Goal: Information Seeking & Learning: Learn about a topic

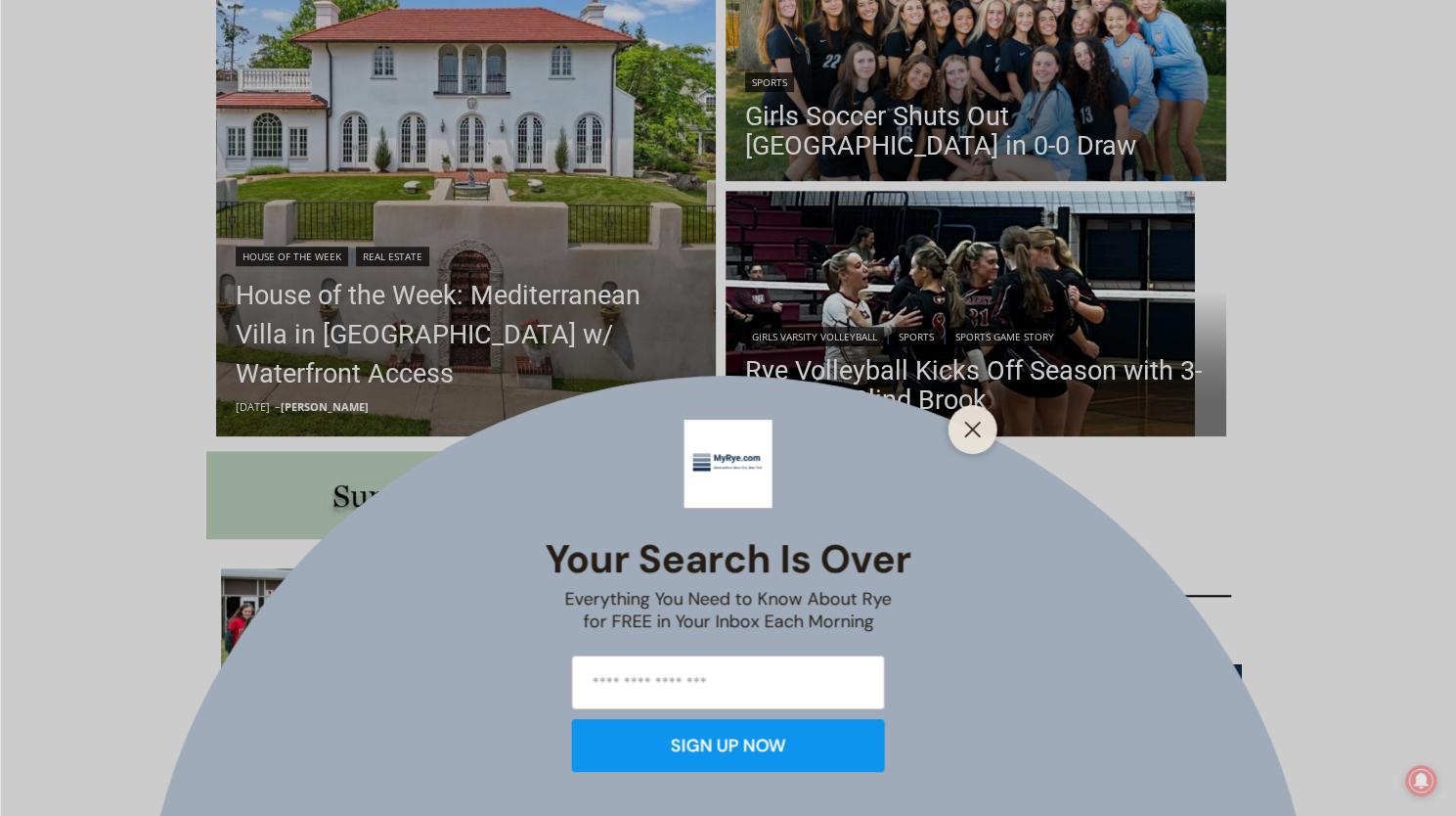
scroll to position [489, 0]
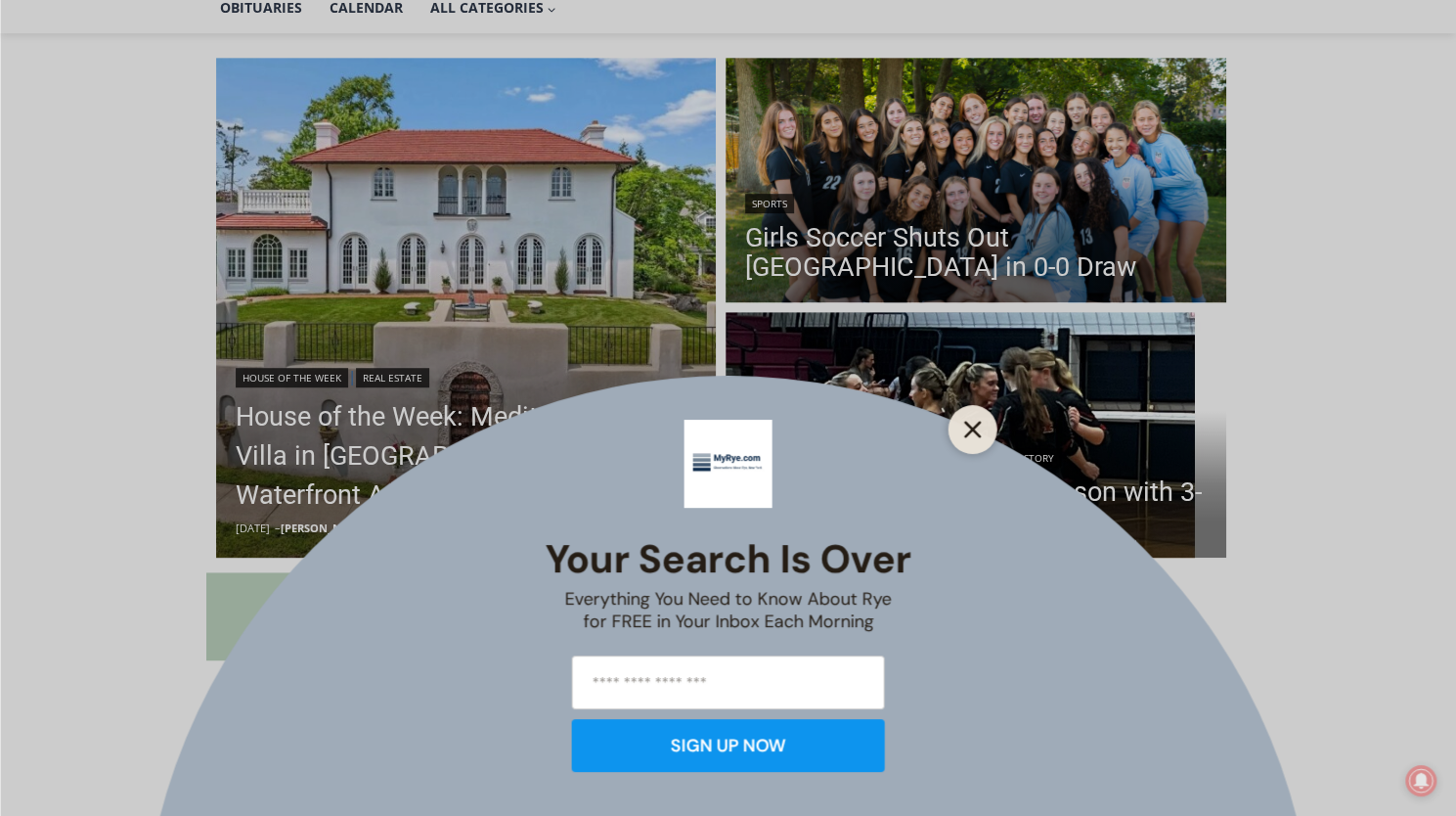
click at [975, 439] on button "Close" at bounding box center [974, 430] width 28 height 28
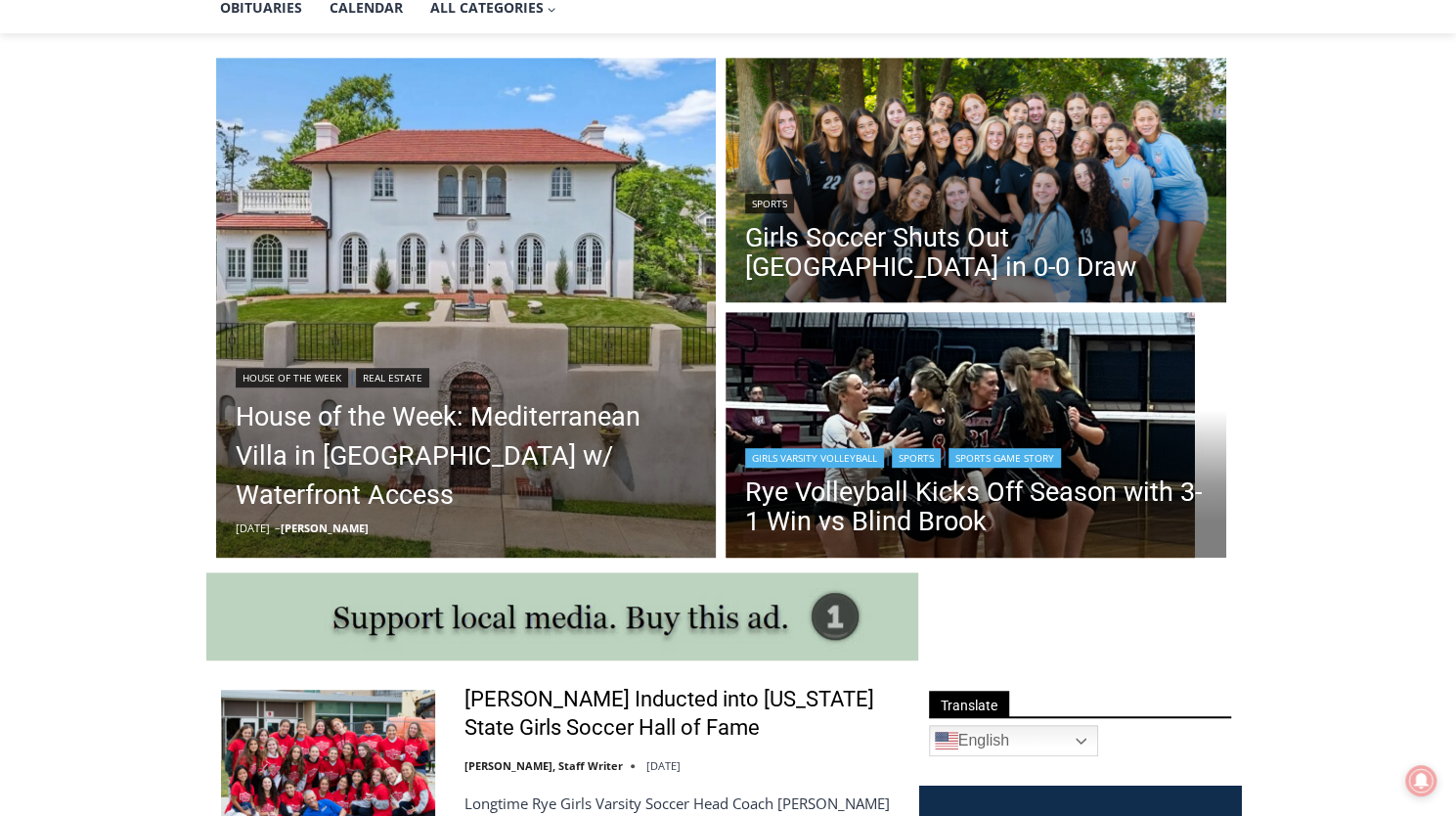
click at [882, 436] on header "Girls Varsity Volleyball | Sports | Sports Game Story Rye Volleyball Kicks Off …" at bounding box center [976, 492] width 501 height 140
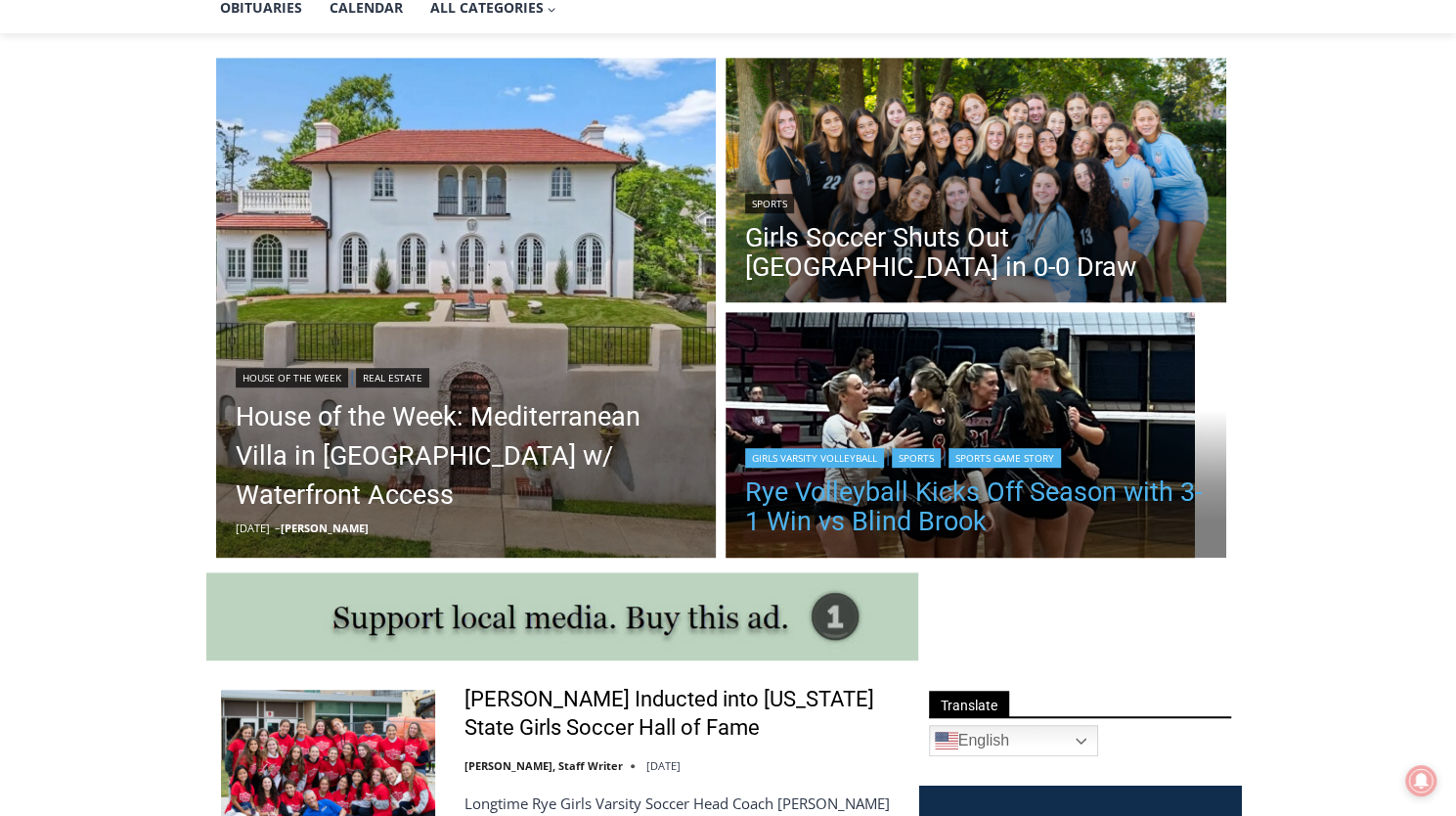
click at [897, 510] on link "Rye Volleyball Kicks Off Season with 3-1 Win vs Blind Brook" at bounding box center [976, 506] width 462 height 59
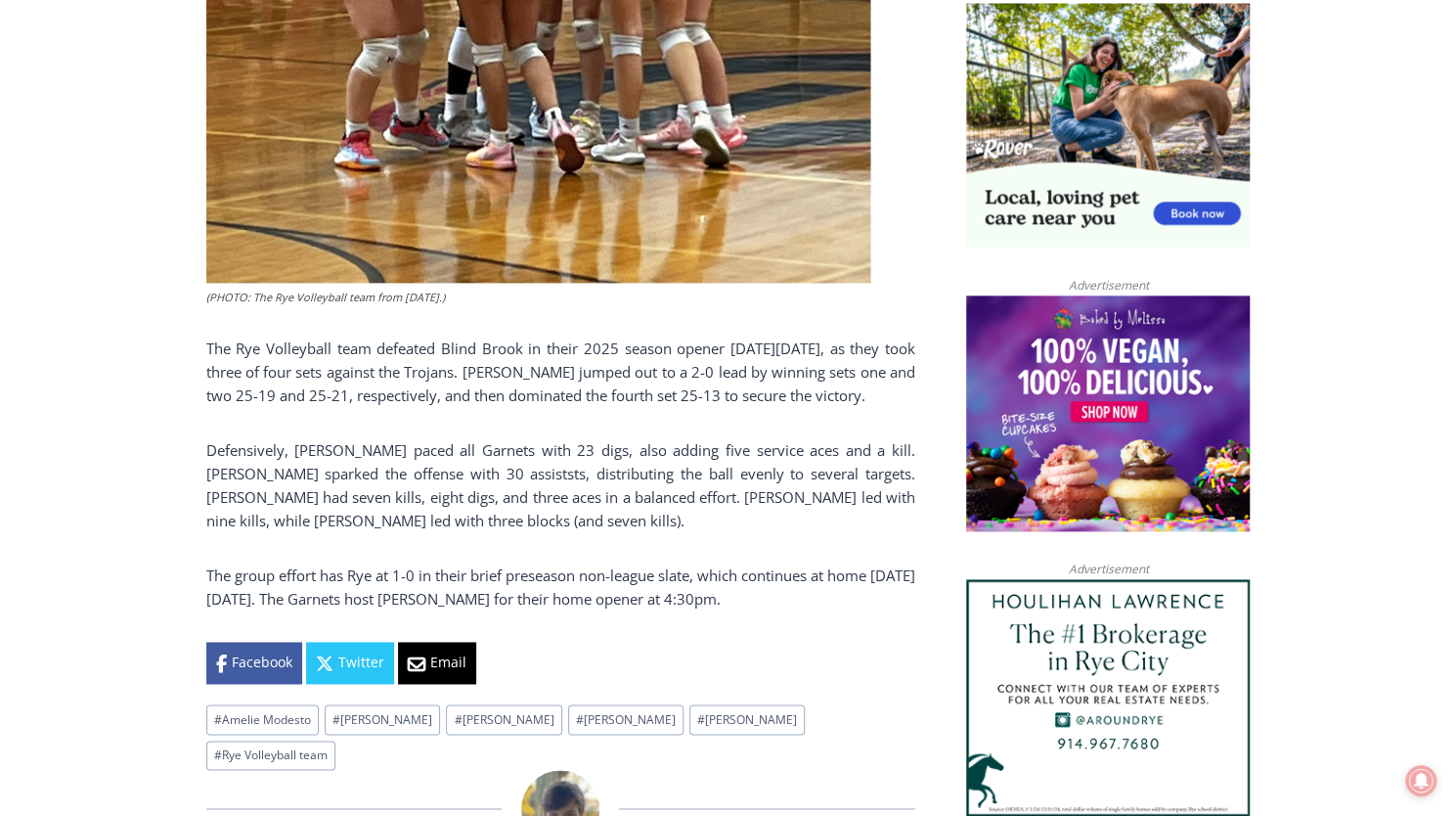
scroll to position [1526, 0]
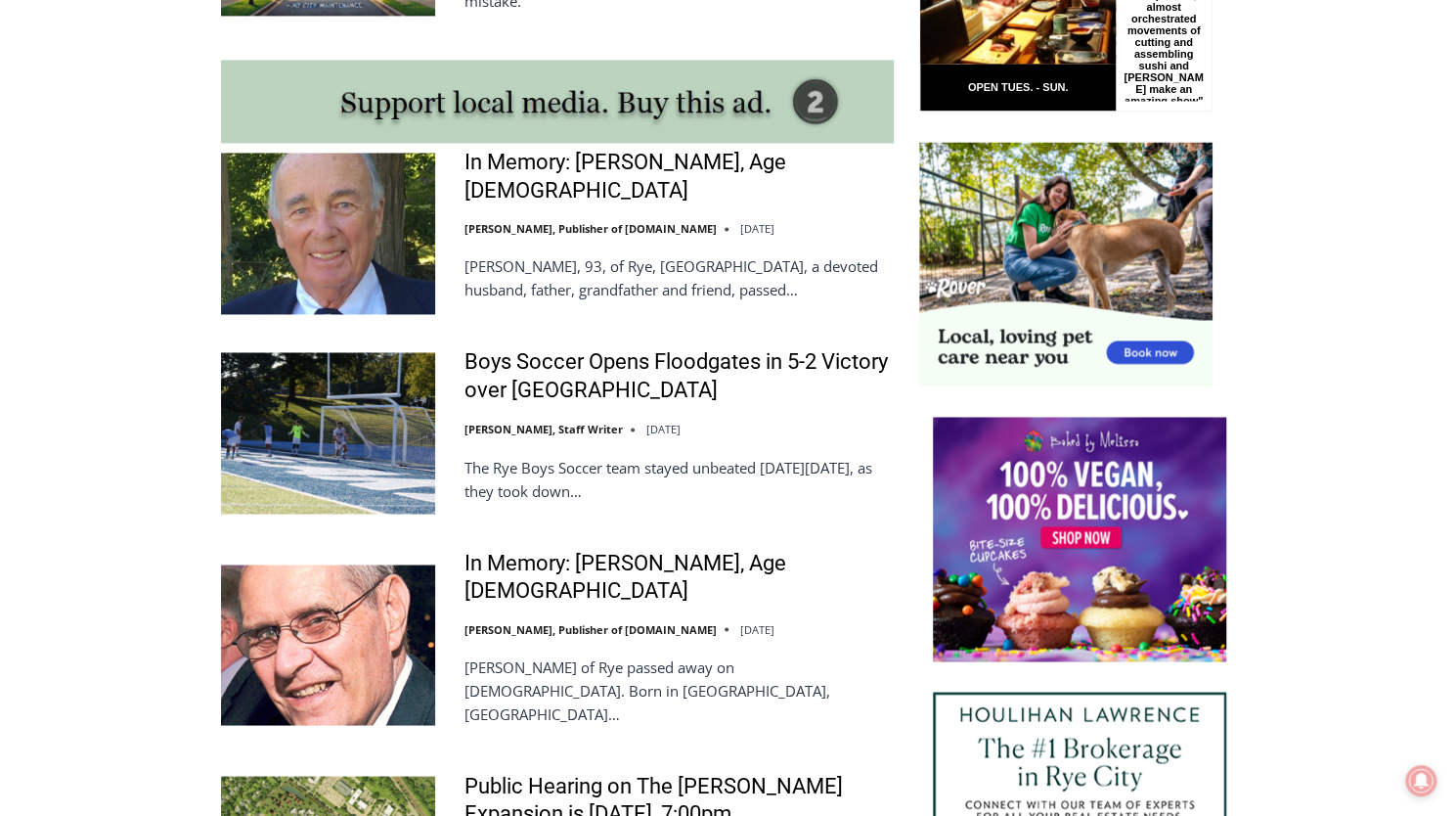
scroll to position [1745, 0]
